Goal: Use online tool/utility: Use online tool/utility

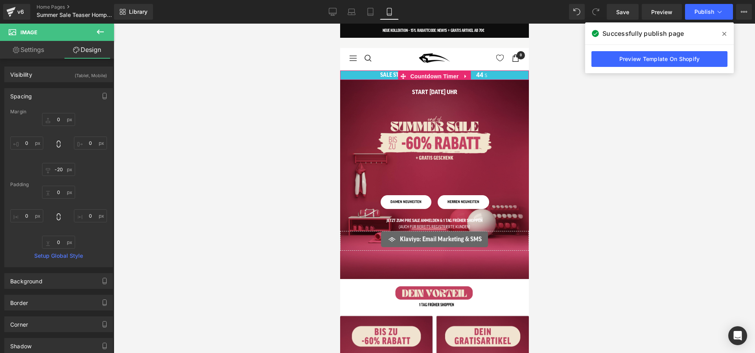
click at [371, 73] on div "SALE STARTET IN: 10 T 20 S 41 M 44 S" at bounding box center [434, 74] width 189 height 9
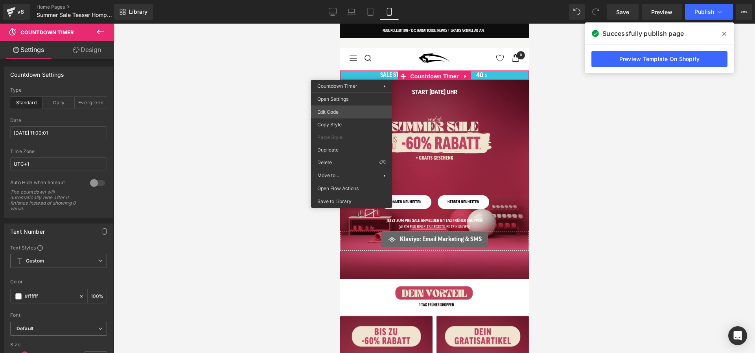
click at [339, 0] on div "Image You are previewing how the will restyle your page. You can not edit Eleme…" at bounding box center [377, 0] width 755 height 0
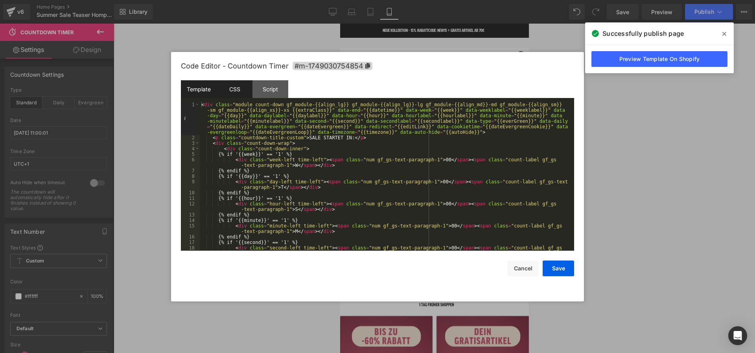
click at [231, 88] on div "CSS" at bounding box center [235, 89] width 36 height 18
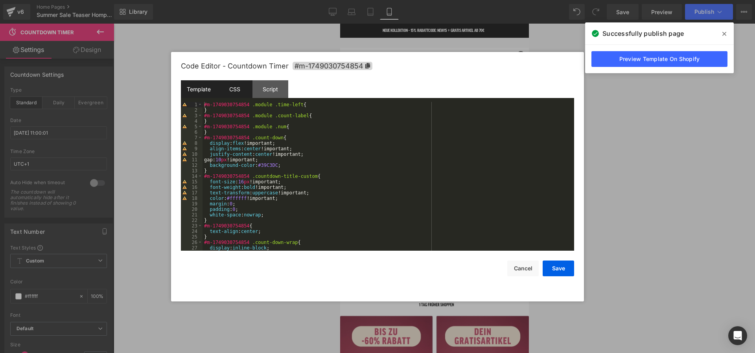
click at [192, 88] on div "Template" at bounding box center [199, 89] width 36 height 18
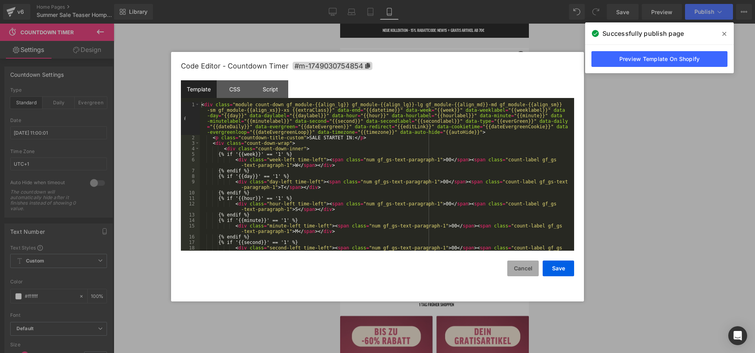
click at [526, 271] on button "Cancel" at bounding box center [522, 268] width 31 height 16
